Goal: Check status: Check status

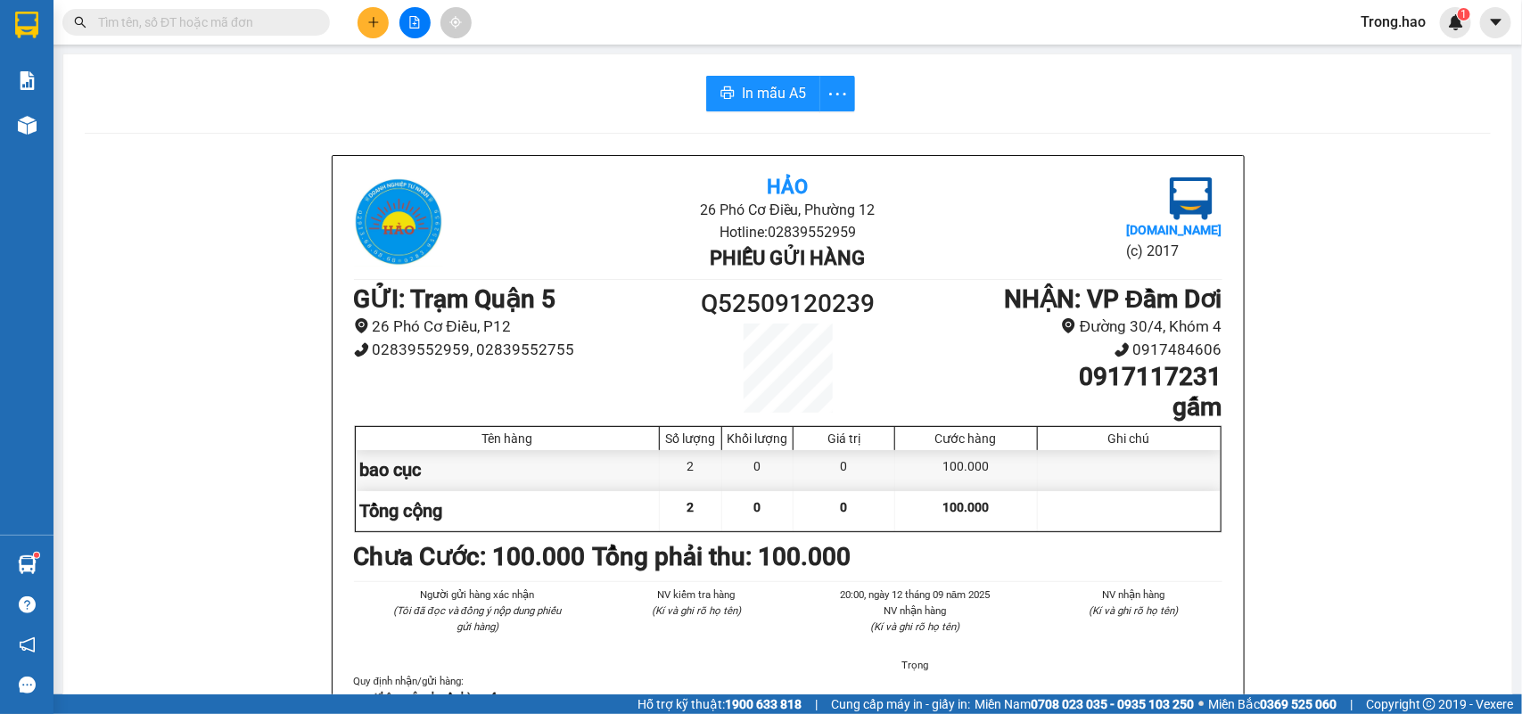
click at [267, 27] on input "text" at bounding box center [203, 22] width 210 height 20
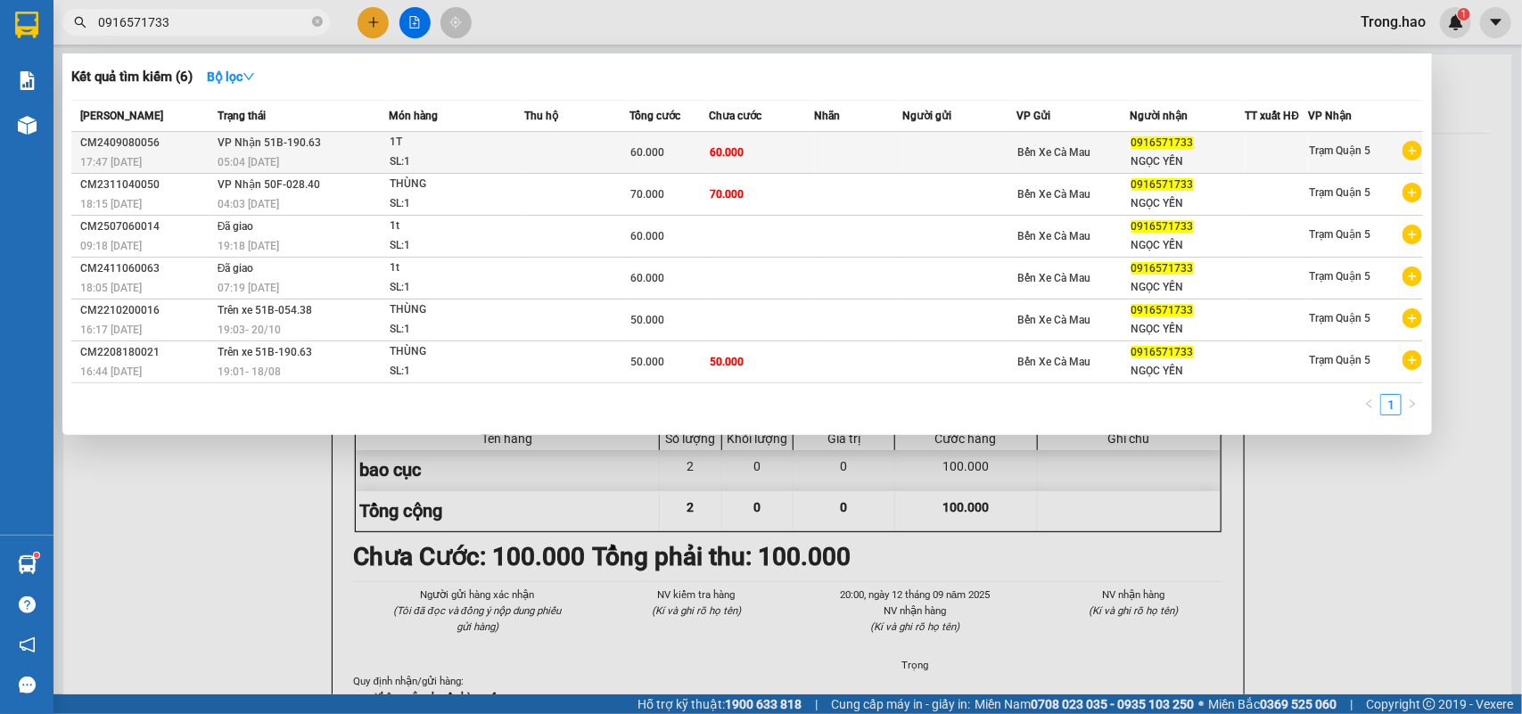
type input "0916571733"
click at [533, 157] on td at bounding box center [576, 153] width 105 height 42
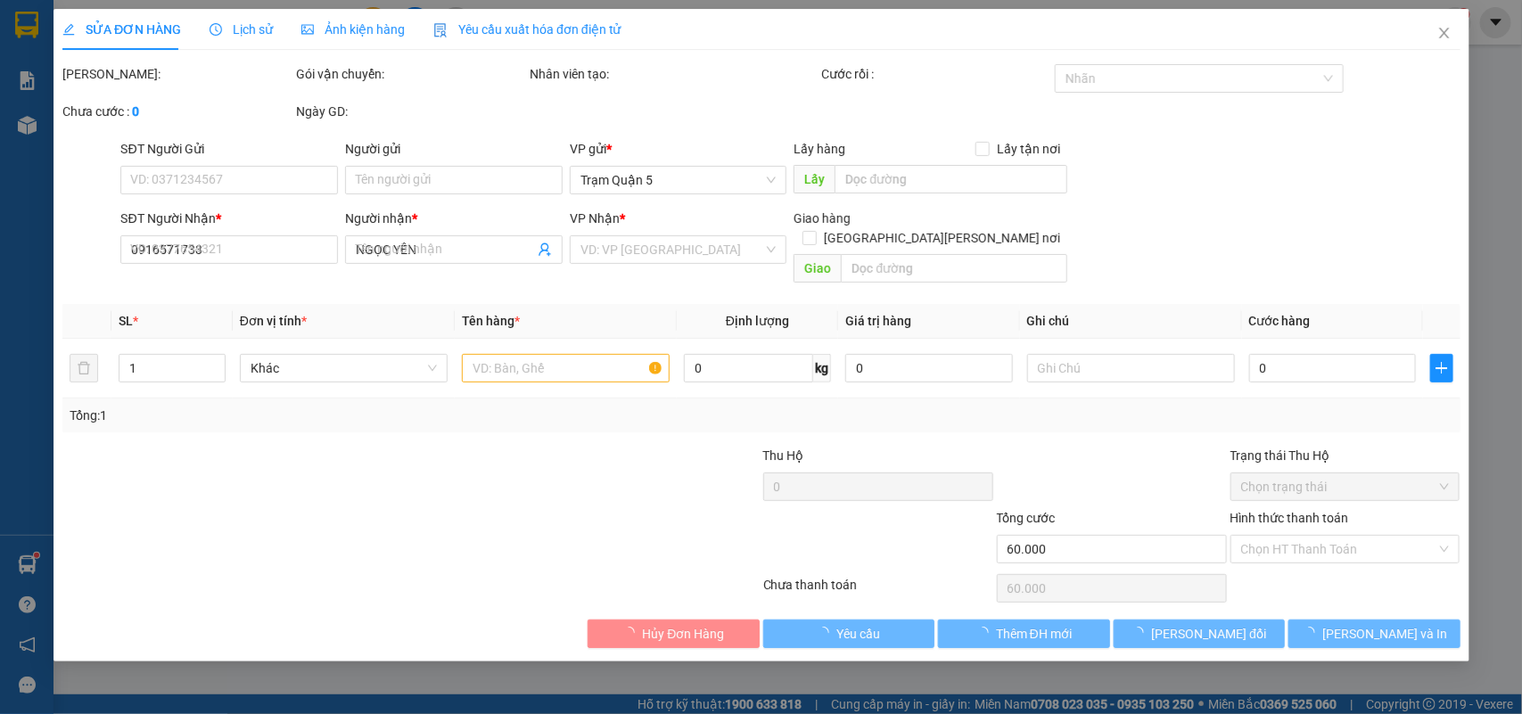
click at [355, 27] on span "Ảnh kiện hàng" at bounding box center [352, 29] width 103 height 14
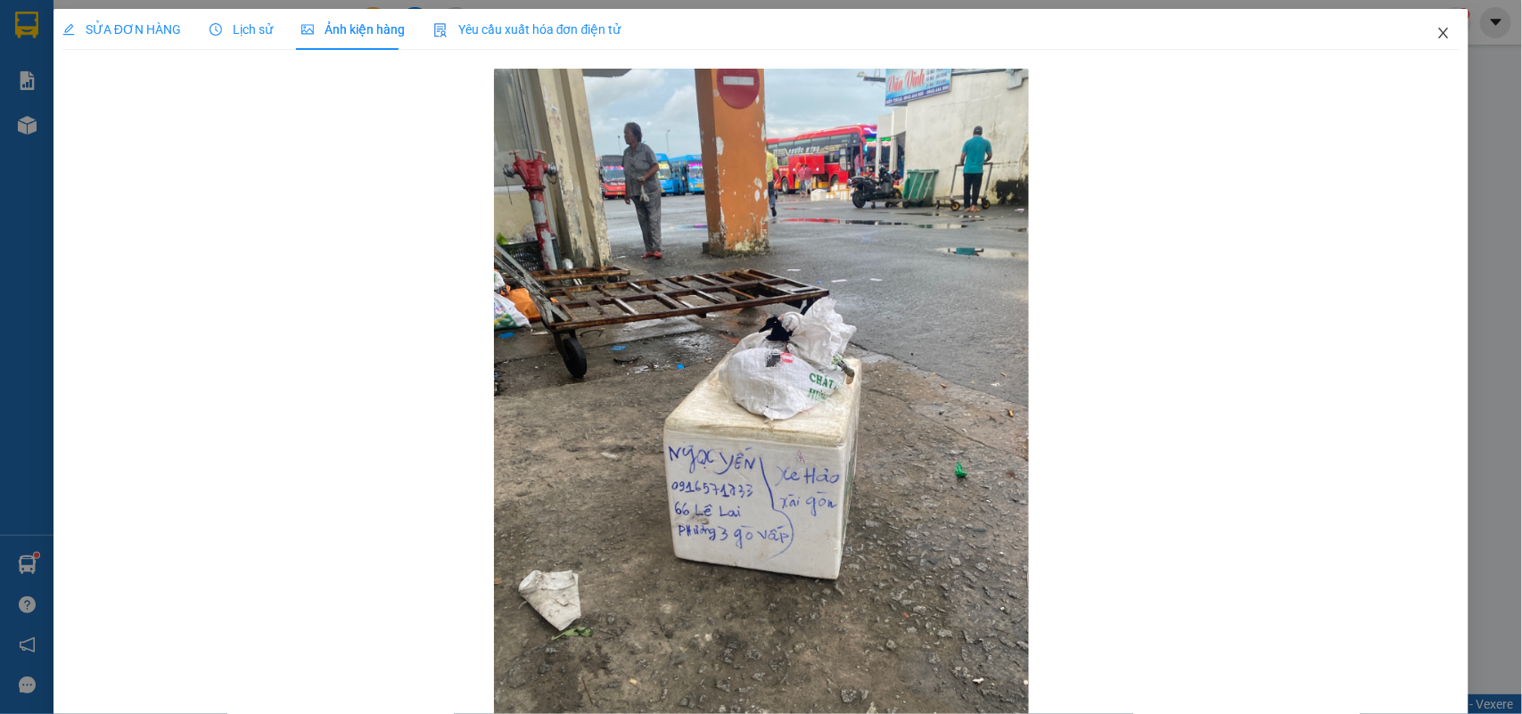
click at [1425, 18] on span "Close" at bounding box center [1443, 34] width 50 height 50
